Goal: Task Accomplishment & Management: Use online tool/utility

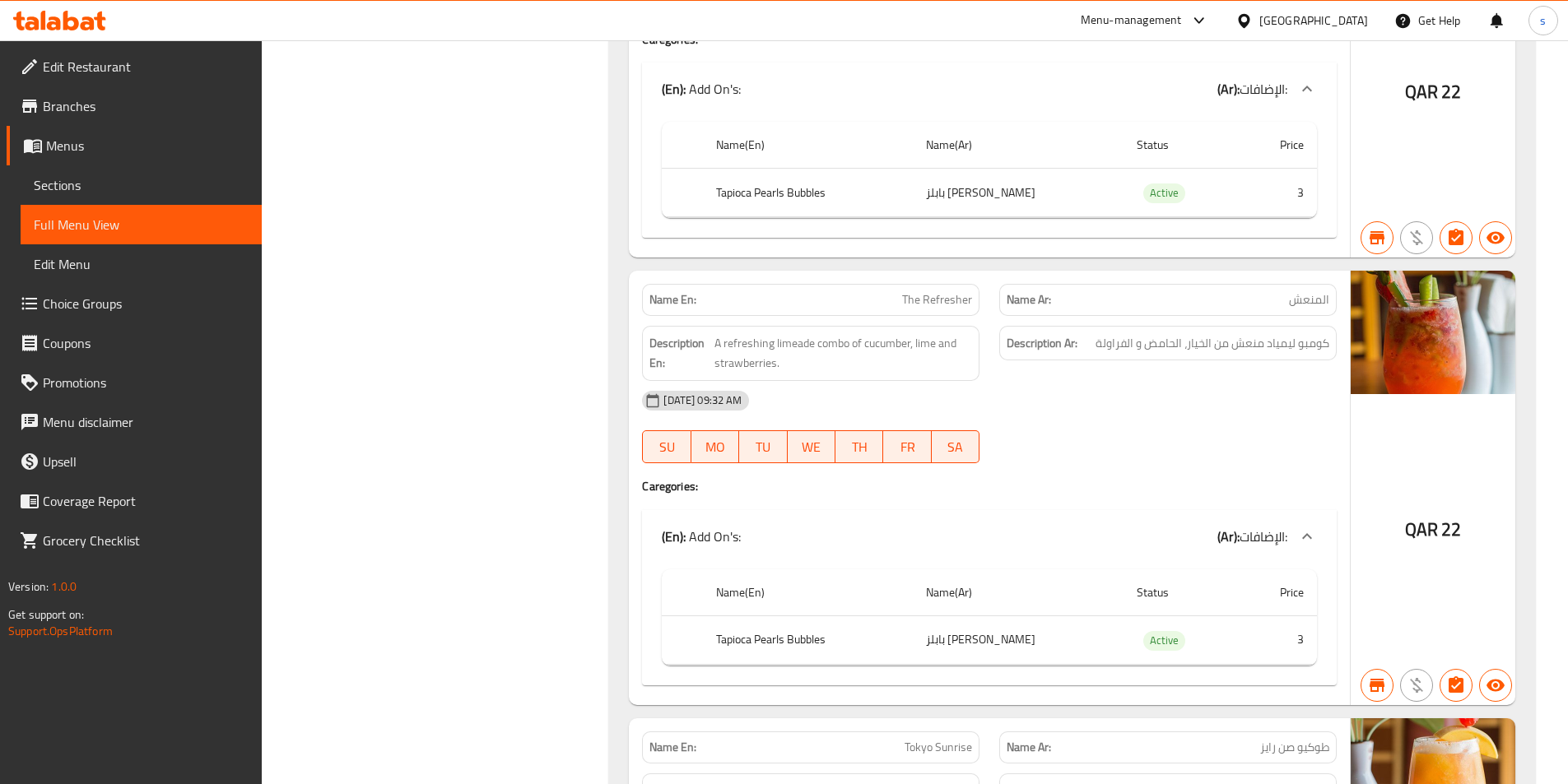
scroll to position [46705, 0]
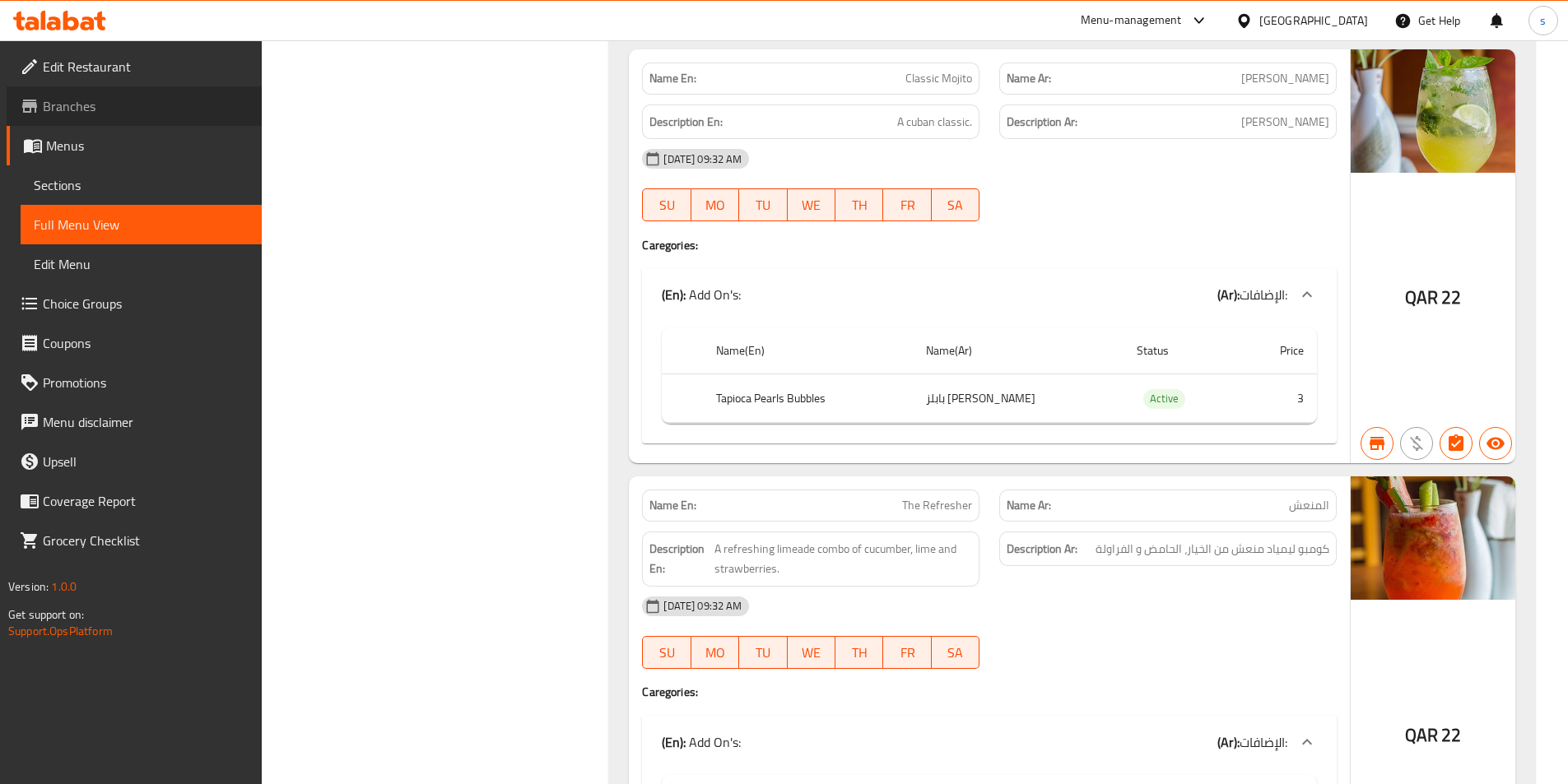
click at [119, 108] on span "Branches" at bounding box center [145, 106] width 205 height 20
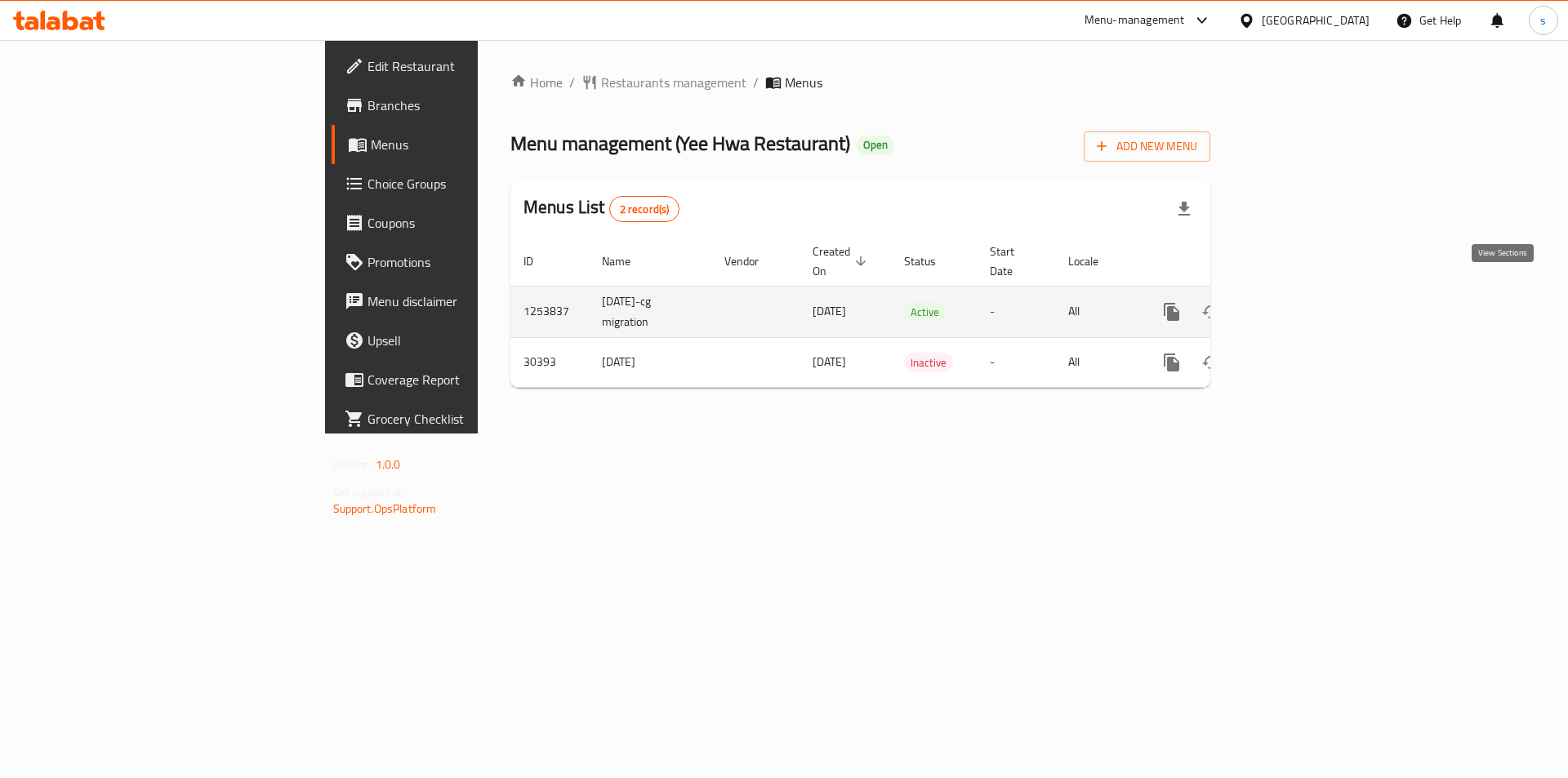
click at [1299, 302] on icon "enhanced table" at bounding box center [1289, 312] width 20 height 20
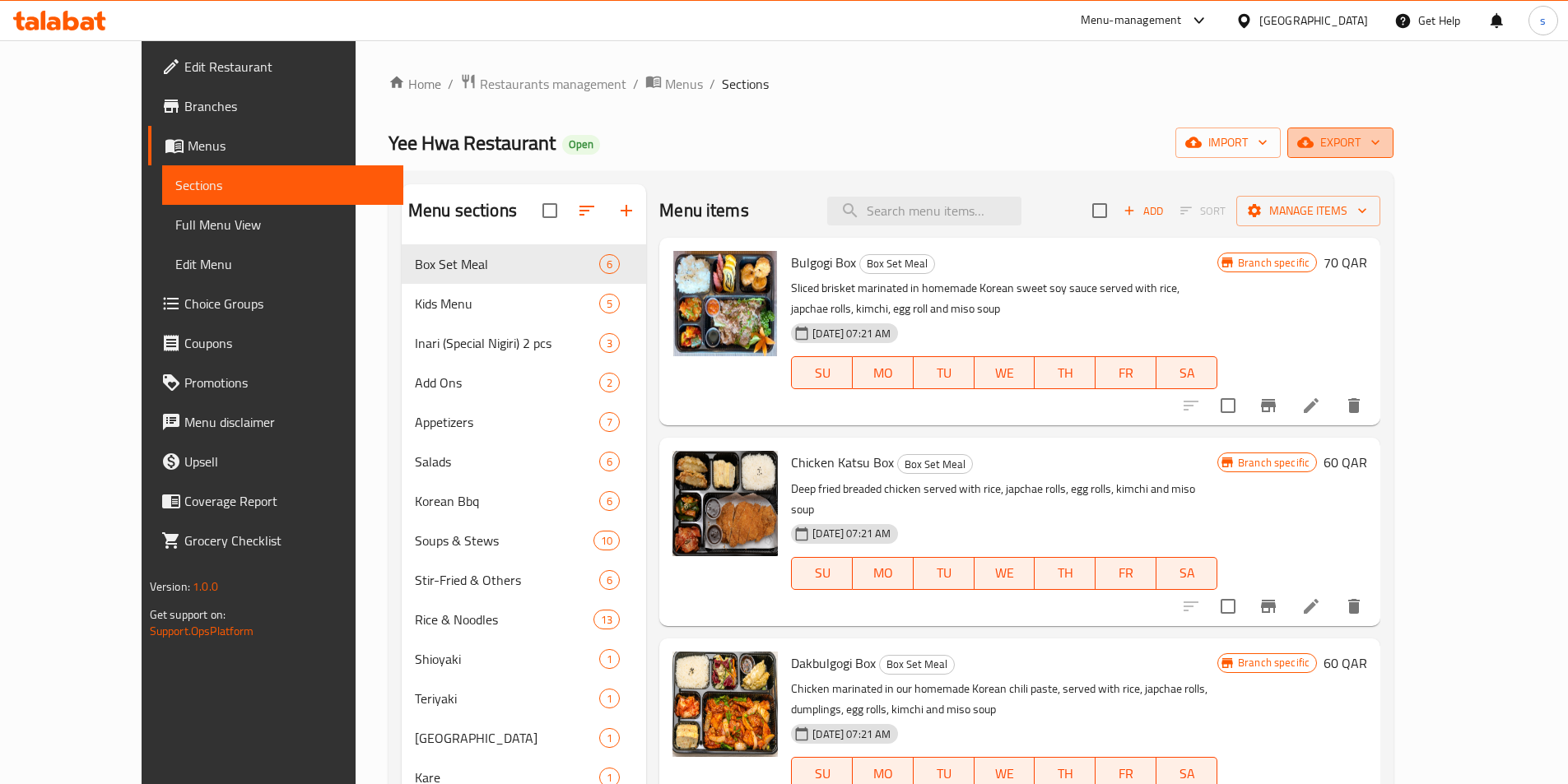
click at [1314, 141] on icon "button" at bounding box center [1305, 142] width 17 height 17
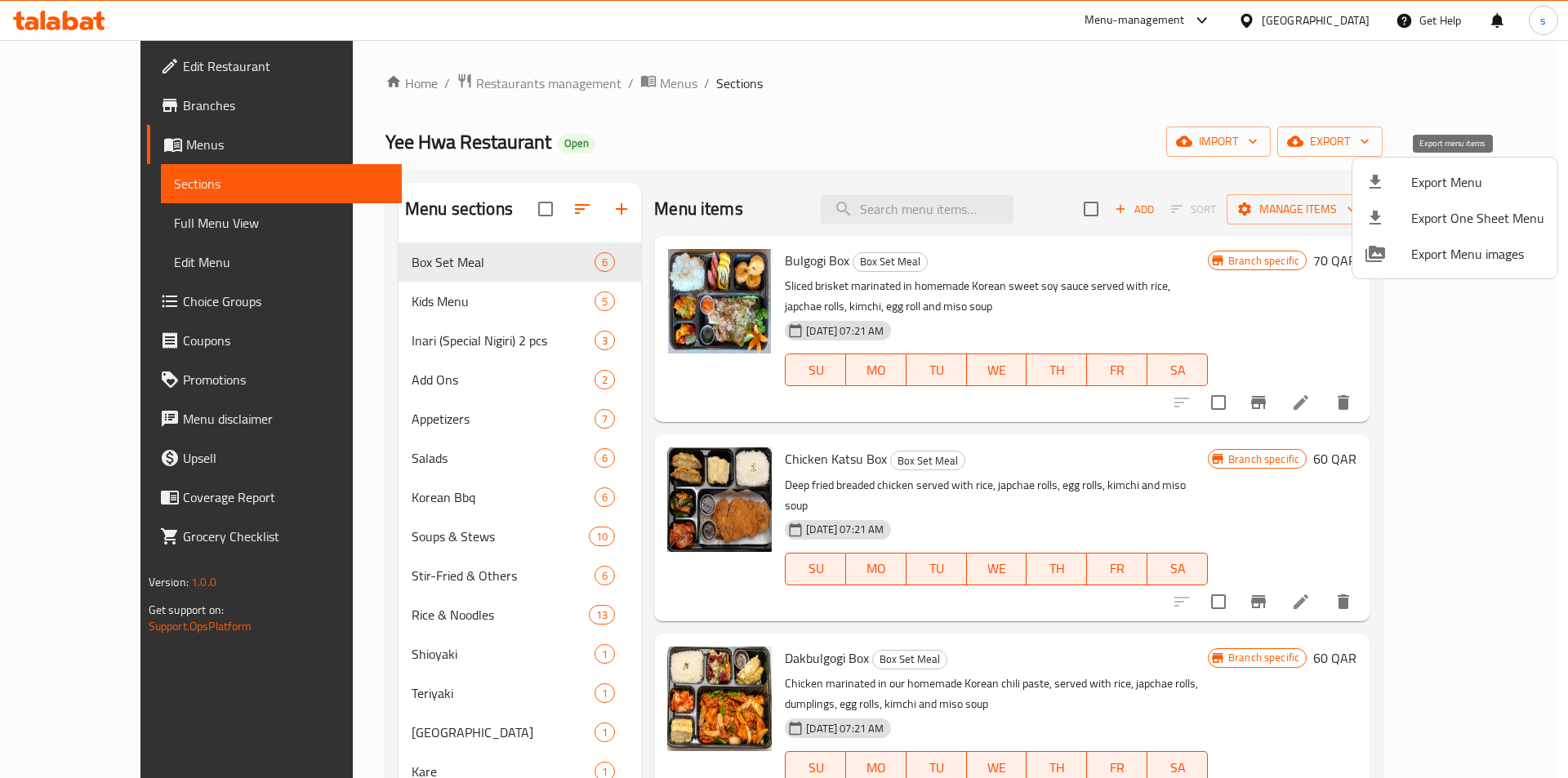
click at [1429, 192] on span "Export Menu" at bounding box center [1477, 182] width 133 height 20
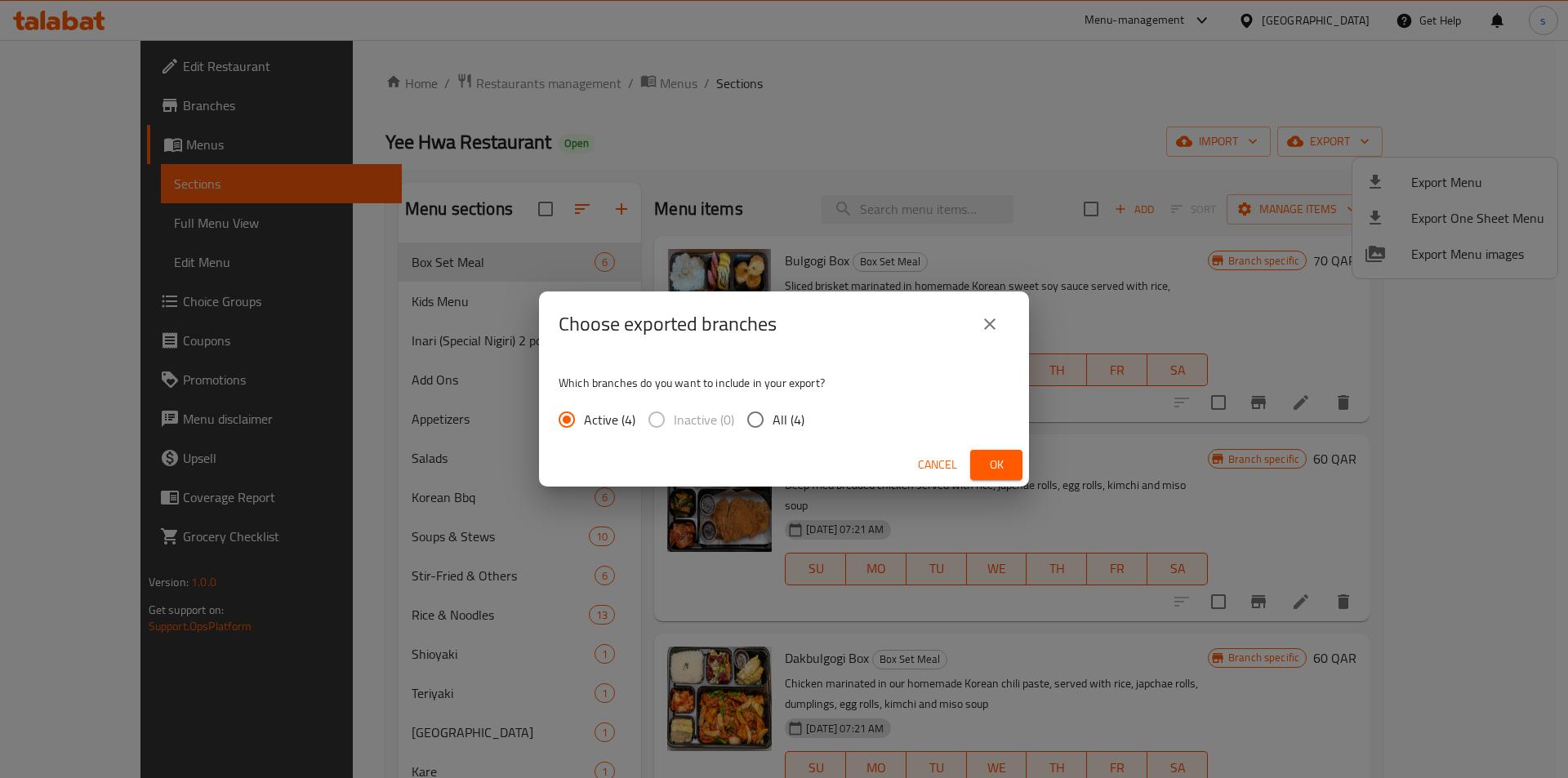
click at [773, 427] on span "All (4)" at bounding box center [788, 420] width 32 height 20
click at [772, 427] on input "All (4)" at bounding box center [756, 420] width 35 height 35
radio input "true"
click at [990, 455] on span "Ok" at bounding box center [996, 465] width 26 height 21
